Goal: Information Seeking & Learning: Learn about a topic

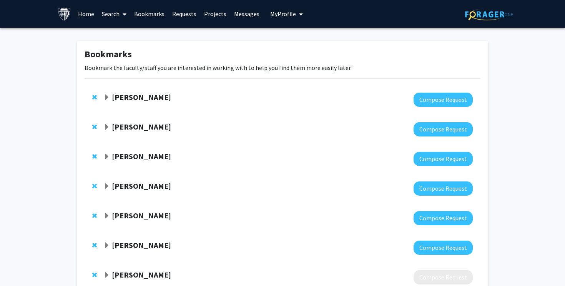
click at [108, 13] on link "Search" at bounding box center [114, 13] width 32 height 27
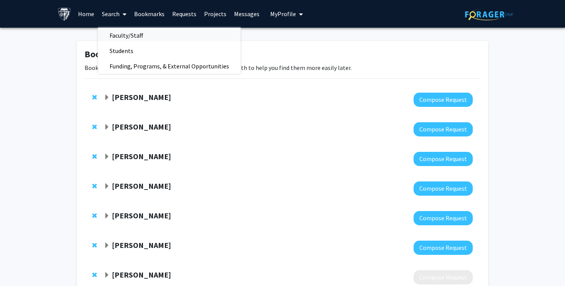
click at [115, 33] on span "Faculty/Staff" at bounding box center [126, 35] width 57 height 15
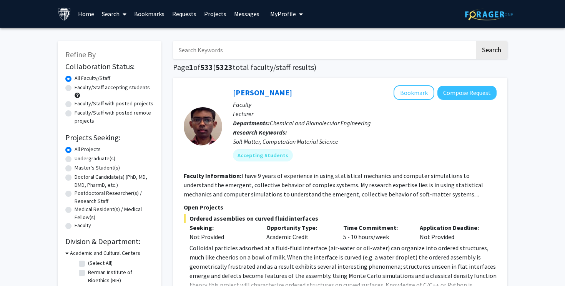
click at [191, 55] on input "Search Keywords" at bounding box center [324, 50] width 302 height 18
type input "bhoo"
click at [476, 41] on button "Search" at bounding box center [492, 50] width 32 height 18
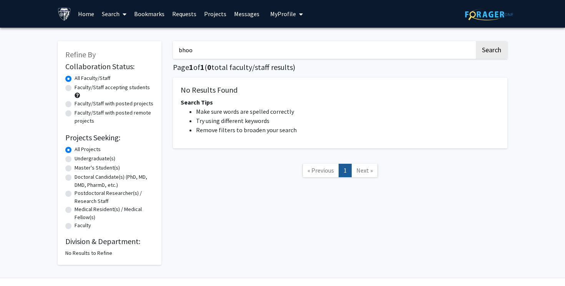
click at [155, 14] on link "Bookmarks" at bounding box center [149, 13] width 38 height 27
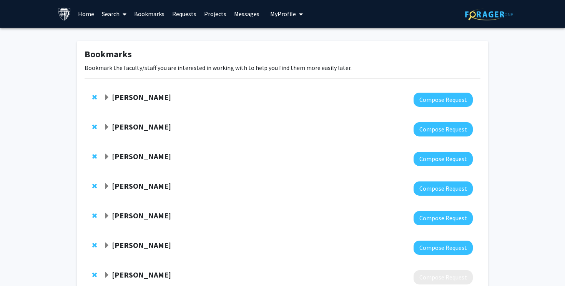
click at [84, 15] on link "Home" at bounding box center [86, 13] width 24 height 27
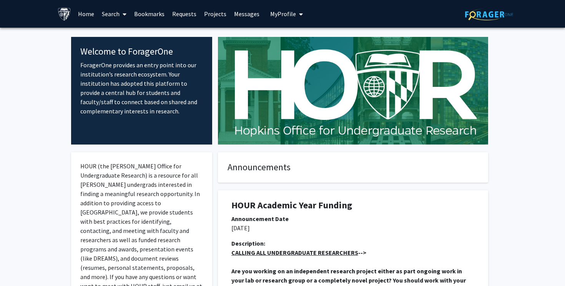
click at [145, 14] on link "Bookmarks" at bounding box center [149, 13] width 38 height 27
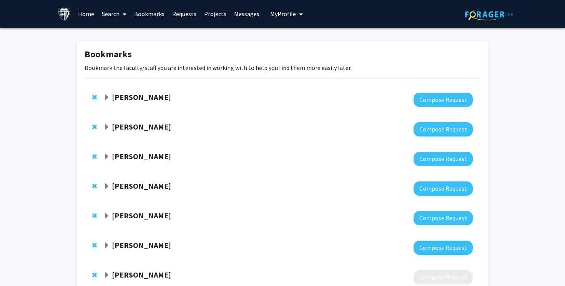
click at [178, 12] on link "Requests" at bounding box center [184, 13] width 32 height 27
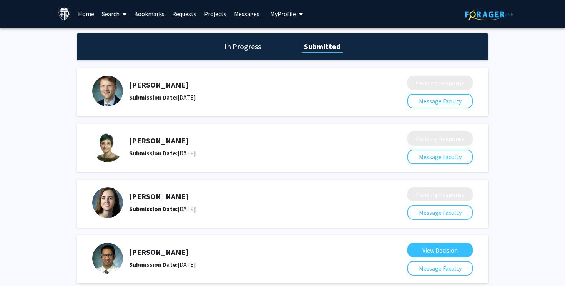
click at [235, 15] on link "Messages" at bounding box center [246, 13] width 33 height 27
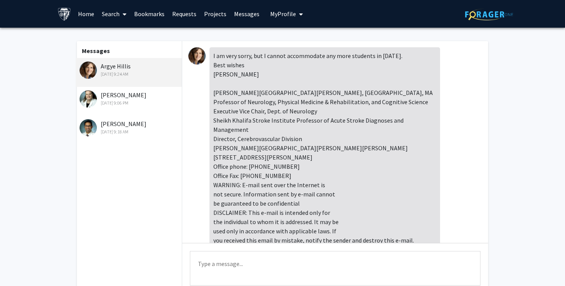
scroll to position [35, 0]
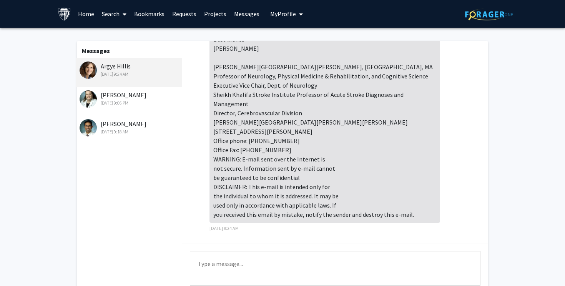
click at [211, 15] on link "Projects" at bounding box center [215, 13] width 30 height 27
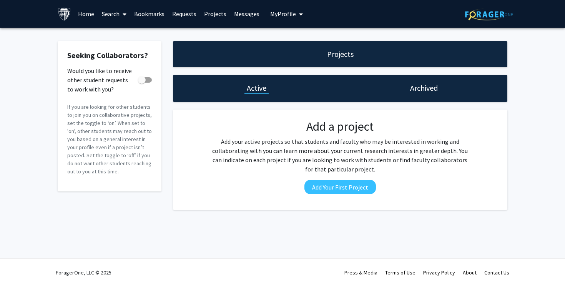
click at [169, 16] on link "Requests" at bounding box center [184, 13] width 32 height 27
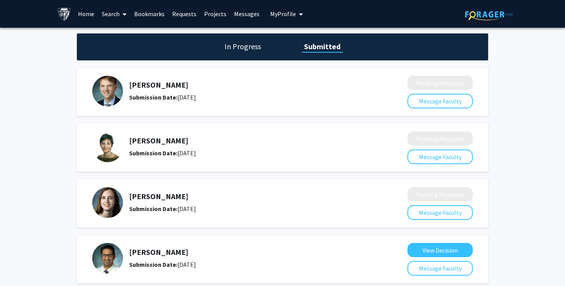
click at [149, 15] on link "Bookmarks" at bounding box center [149, 13] width 38 height 27
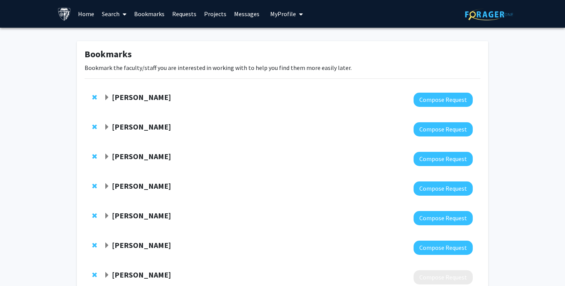
click at [113, 12] on link "Search" at bounding box center [114, 13] width 32 height 27
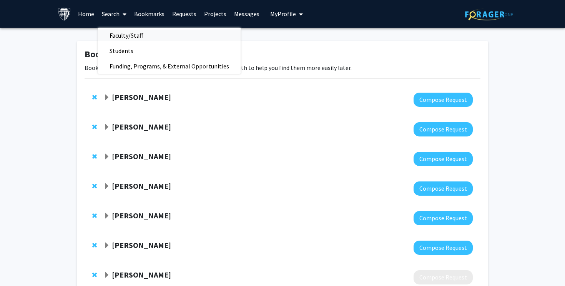
click at [115, 38] on span "Faculty/Staff" at bounding box center [126, 35] width 57 height 15
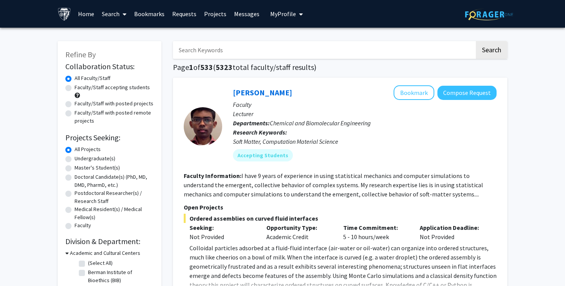
click at [113, 87] on label "Faculty/Staff accepting students" at bounding box center [112, 87] width 75 height 8
click at [80, 87] on input "Faculty/Staff accepting students" at bounding box center [77, 85] width 5 height 5
radio input "true"
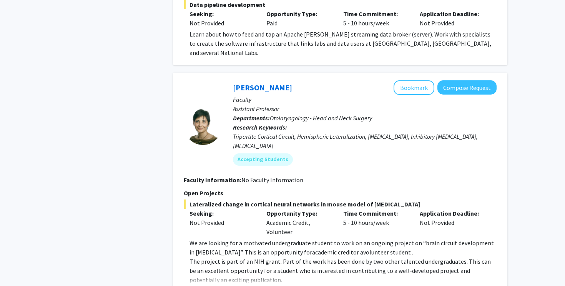
scroll to position [3705, 0]
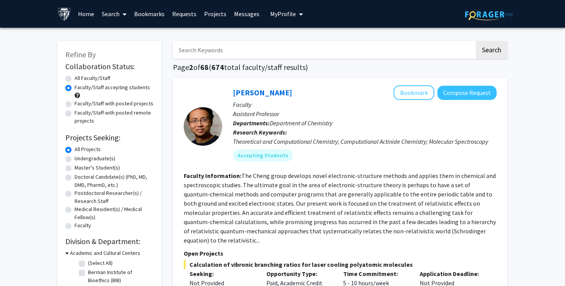
click at [241, 55] on input "Search Keywords" at bounding box center [324, 50] width 302 height 18
type input "bhom"
click at [476, 41] on button "Search" at bounding box center [492, 50] width 32 height 18
radio input "true"
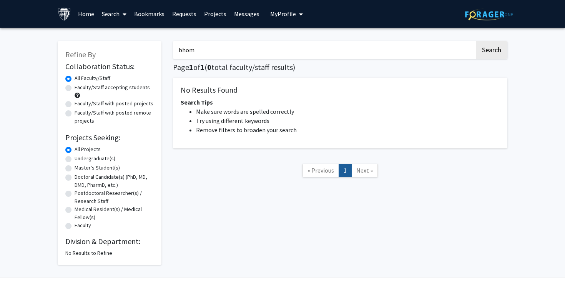
click at [234, 57] on input "bhom" at bounding box center [324, 50] width 302 height 18
click at [476, 41] on button "Search" at bounding box center [492, 50] width 32 height 18
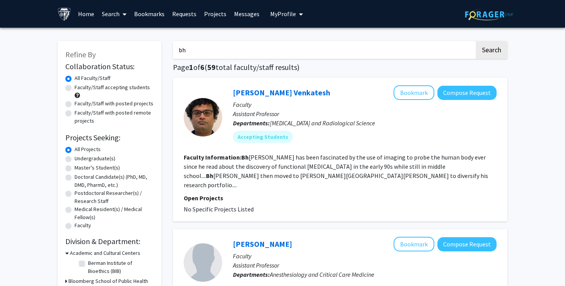
click at [234, 57] on input "bh" at bounding box center [324, 50] width 302 height 18
type input "b"
click at [476, 41] on button "Search" at bounding box center [492, 50] width 32 height 18
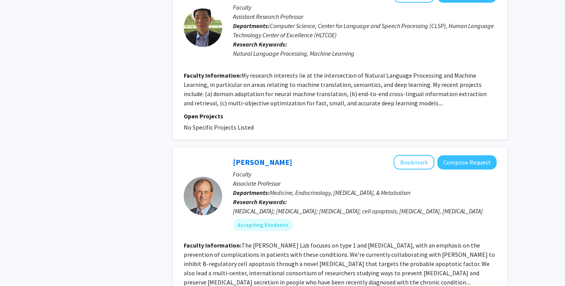
scroll to position [1537, 0]
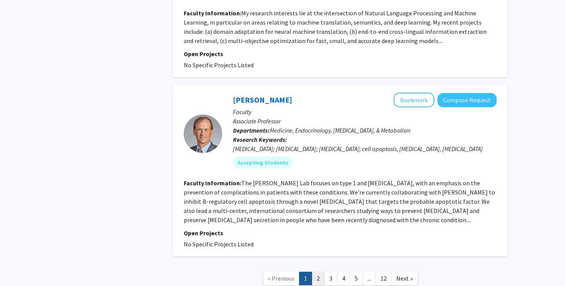
click at [315, 272] on link "2" at bounding box center [318, 278] width 13 height 13
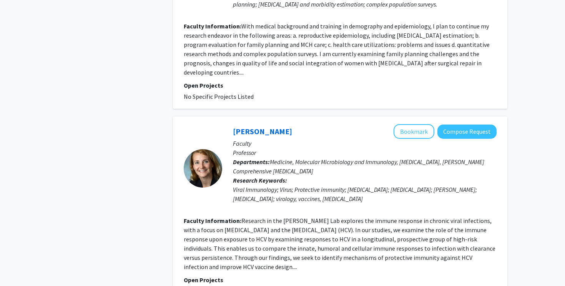
scroll to position [1235, 0]
